Goal: Task Accomplishment & Management: Complete application form

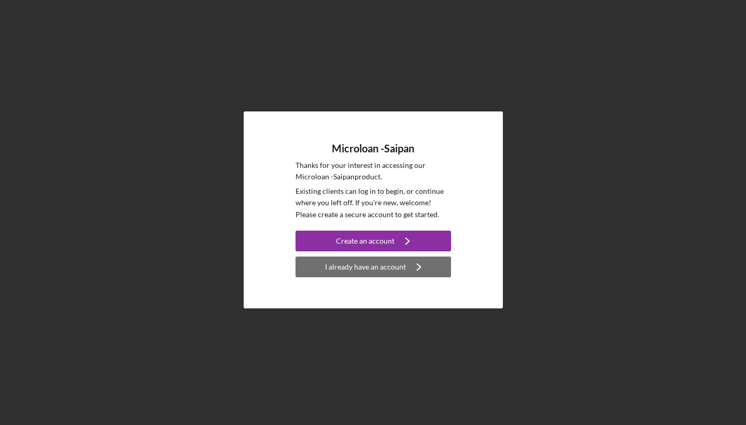
click at [366, 265] on div "I already have an account" at bounding box center [365, 267] width 81 height 21
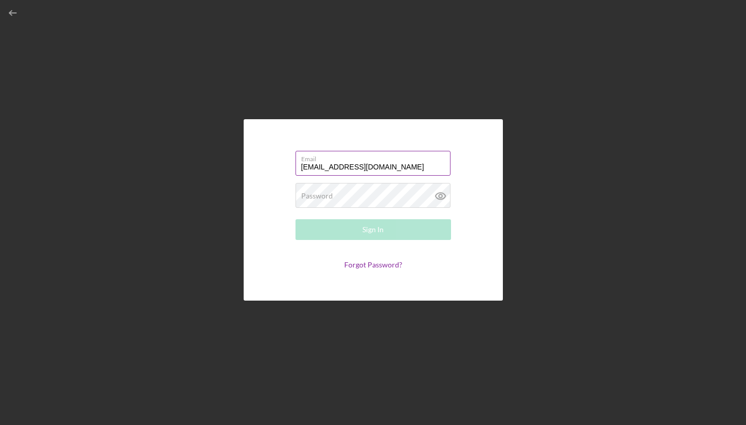
type input "[EMAIL_ADDRESS][DOMAIN_NAME]"
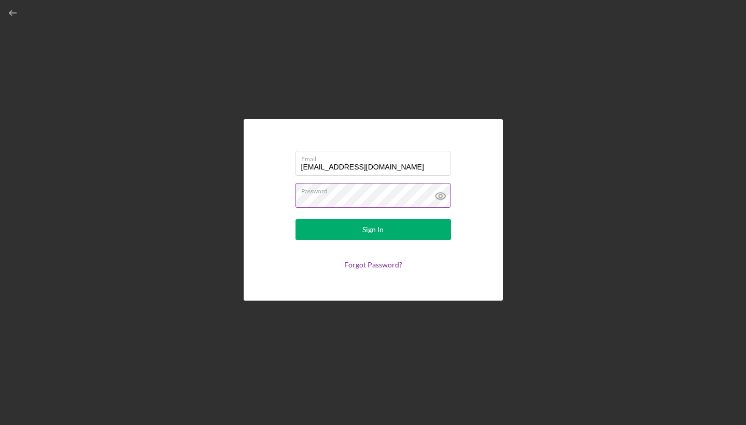
click at [373, 230] on button "Sign In" at bounding box center [374, 229] width 156 height 21
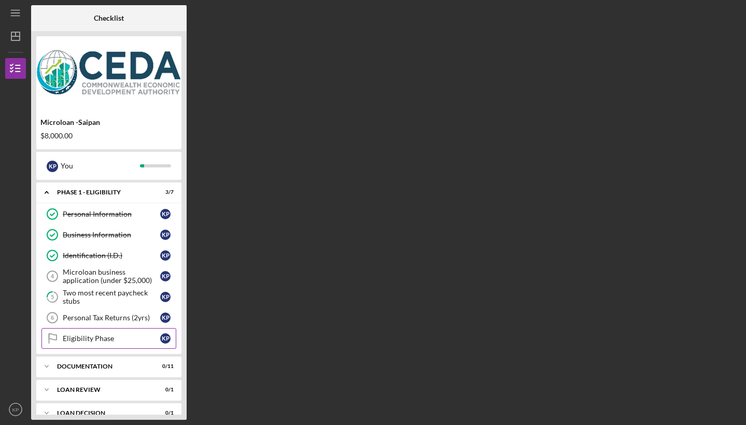
scroll to position [18, 0]
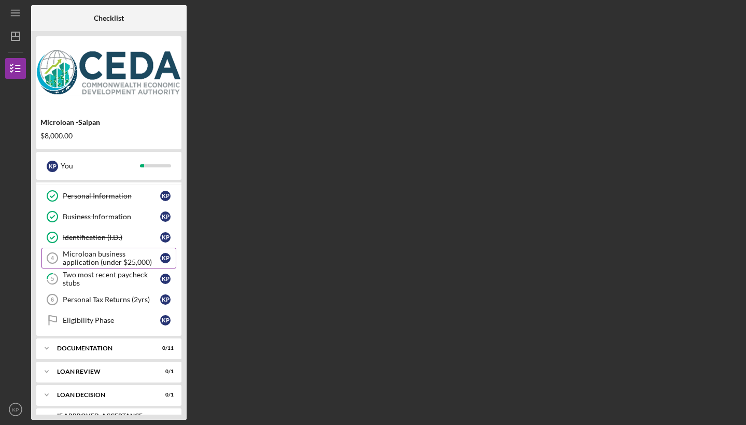
click at [101, 259] on div "Microloan business application (under $25,000)" at bounding box center [111, 258] width 97 height 17
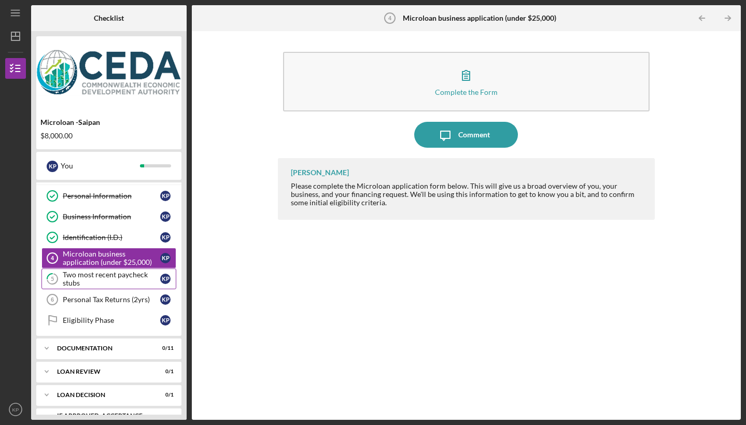
click at [81, 278] on div "Two most recent paycheck stubs" at bounding box center [111, 279] width 97 height 17
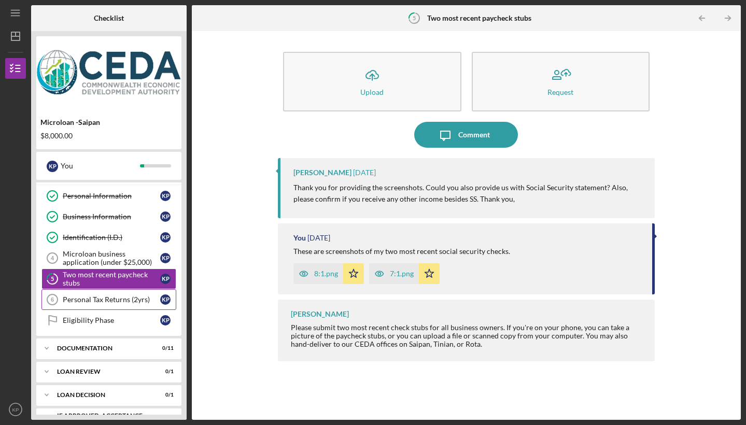
click at [104, 305] on link "Personal Tax Returns (2yrs) 6 Personal Tax Returns (2yrs) K P" at bounding box center [108, 299] width 135 height 21
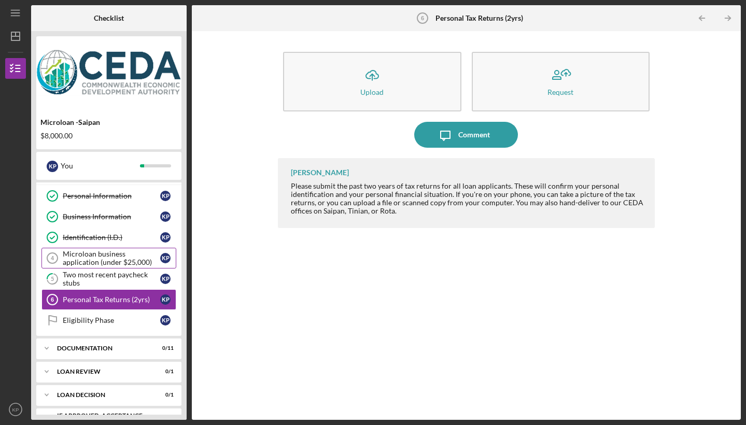
click at [111, 258] on div "Microloan business application (under $25,000)" at bounding box center [111, 258] width 97 height 17
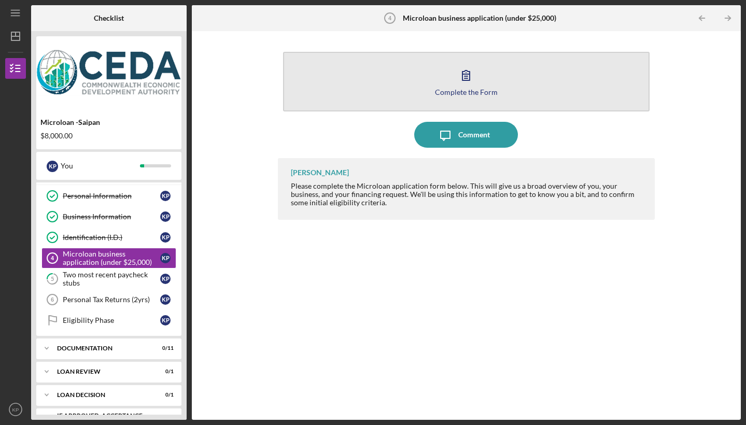
click at [445, 81] on button "Complete the Form Form" at bounding box center [466, 82] width 367 height 60
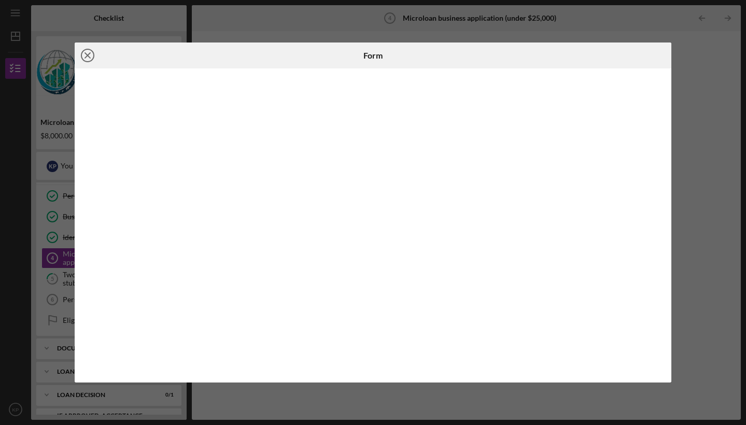
click at [85, 51] on icon "Icon/Close" at bounding box center [88, 56] width 26 height 26
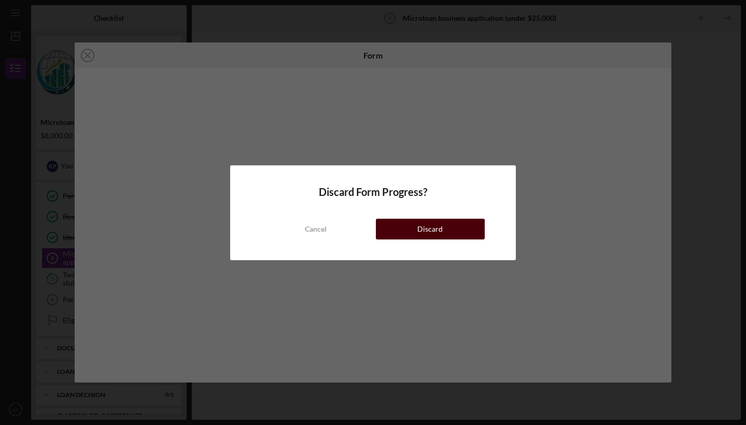
click at [403, 226] on button "Discard" at bounding box center [430, 229] width 109 height 21
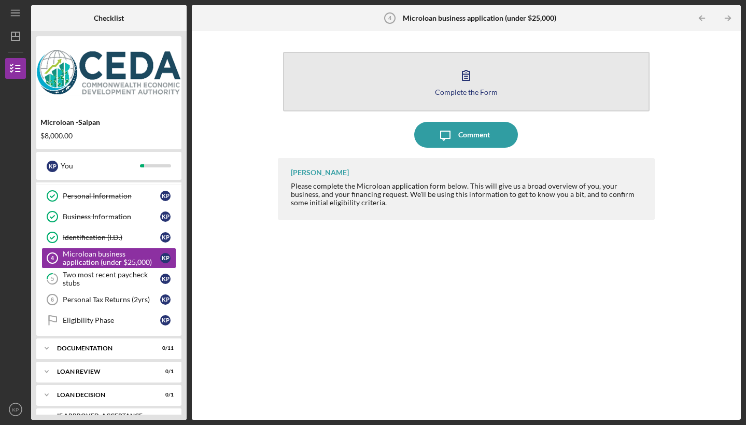
click at [419, 75] on button "Complete the Form Form" at bounding box center [466, 82] width 367 height 60
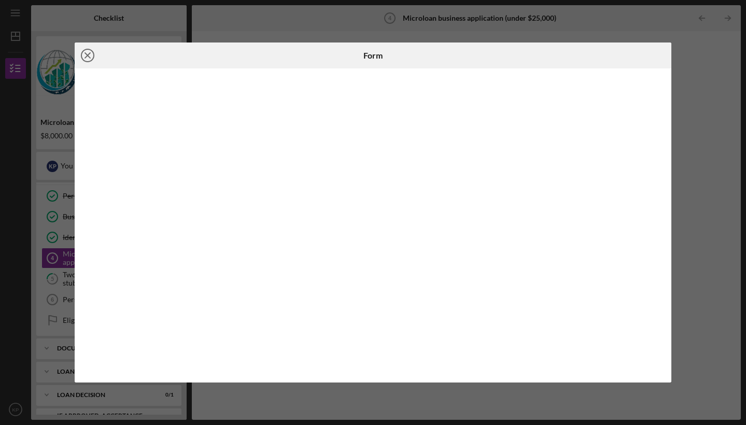
click at [84, 57] on icon "Icon/Close" at bounding box center [88, 56] width 26 height 26
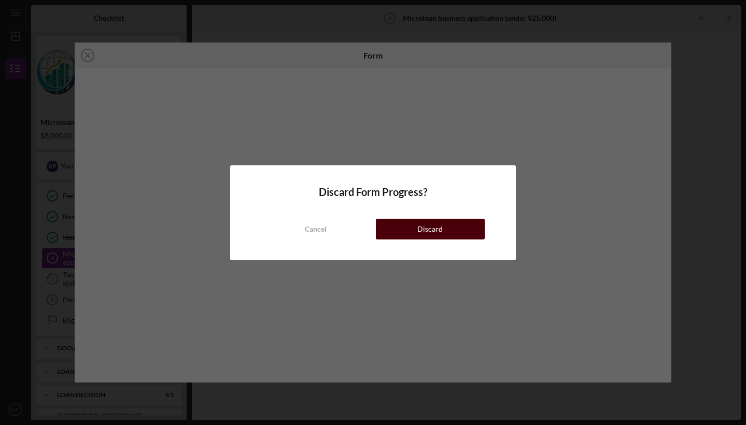
click at [419, 227] on div "Discard" at bounding box center [429, 229] width 25 height 21
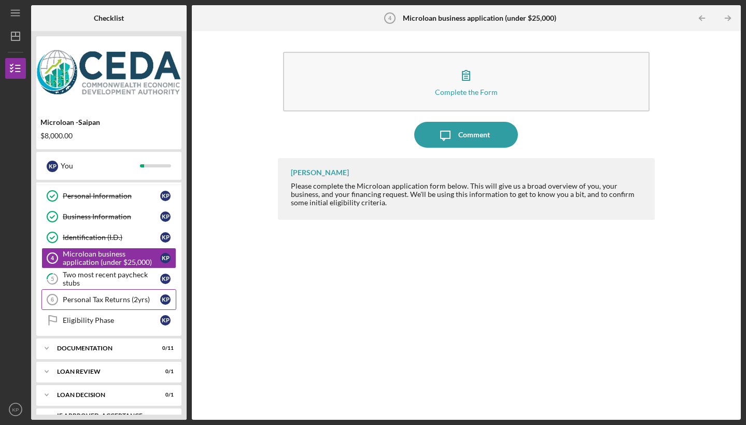
scroll to position [41, 0]
